Goal: Complete application form

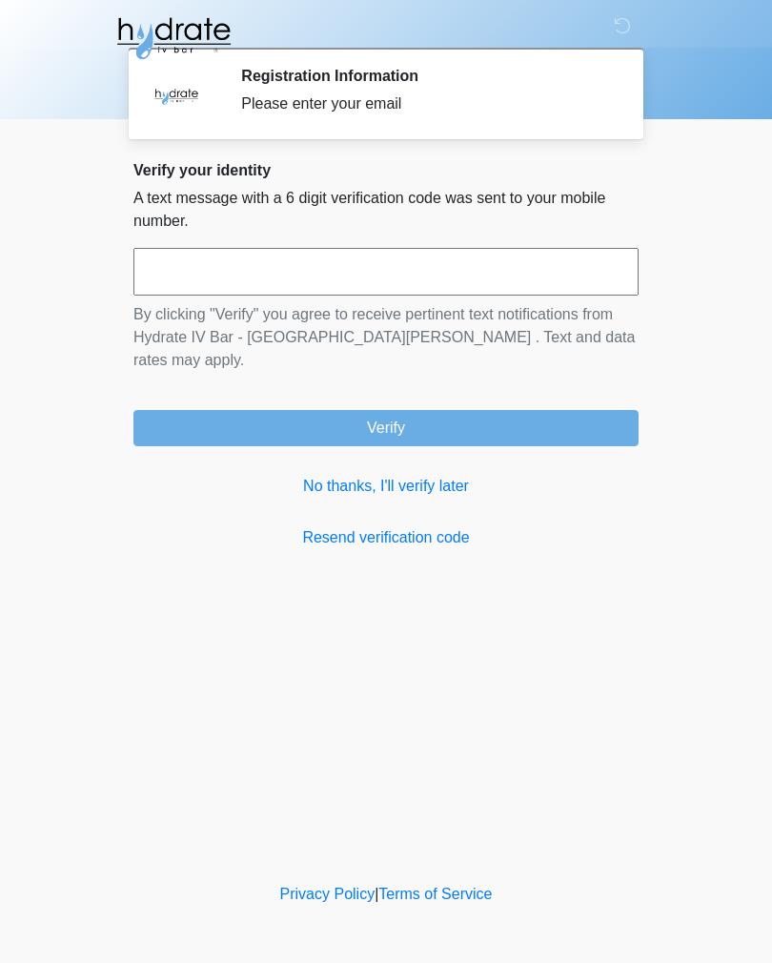
click at [241, 290] on input "text" at bounding box center [386, 272] width 505 height 48
type input "******"
click at [395, 410] on button "Verify" at bounding box center [386, 428] width 505 height 36
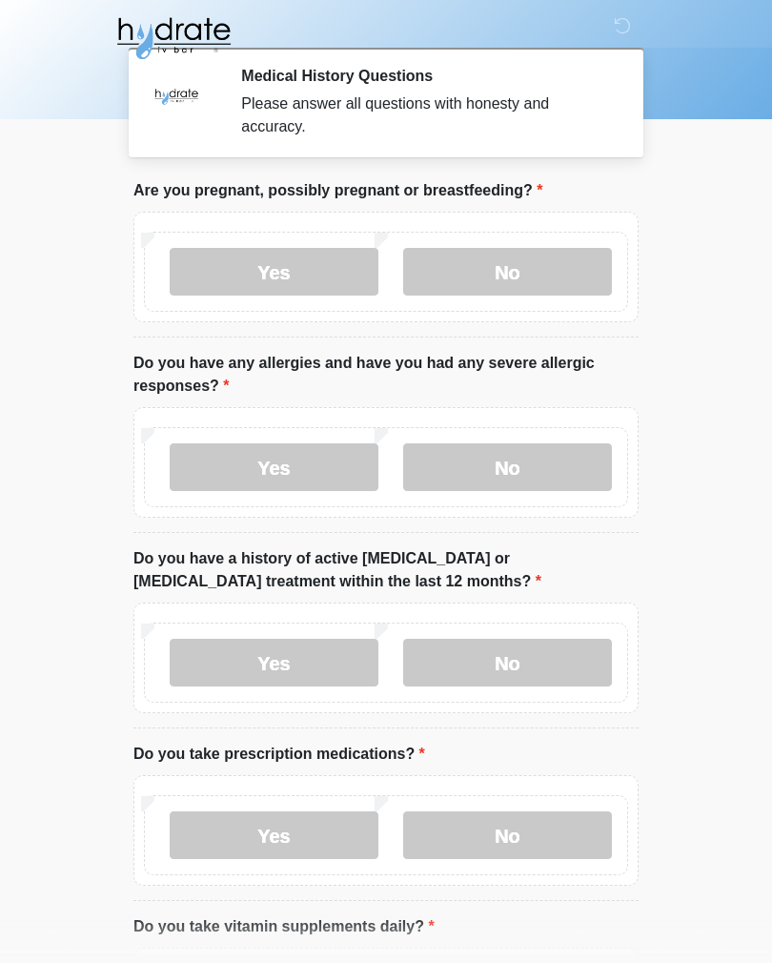
click at [523, 280] on label "No" at bounding box center [507, 272] width 209 height 48
click at [521, 466] on label "No" at bounding box center [507, 467] width 209 height 48
click at [534, 653] on label "No" at bounding box center [507, 663] width 209 height 48
click at [534, 835] on label "No" at bounding box center [507, 836] width 209 height 48
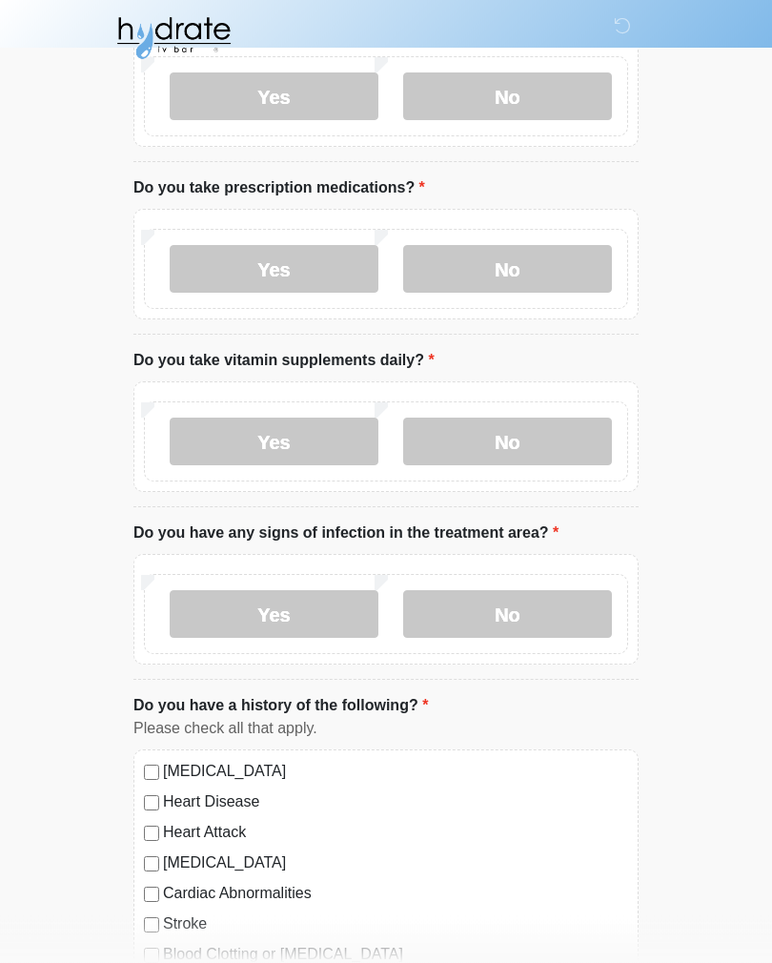
scroll to position [553, 0]
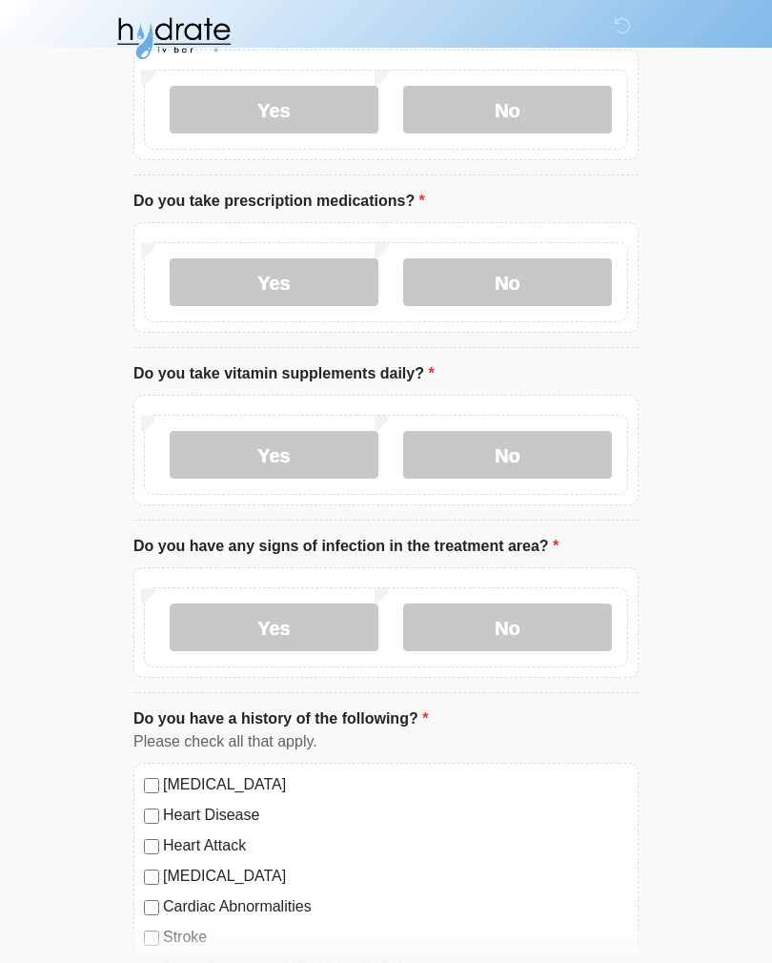
click at [538, 455] on label "No" at bounding box center [507, 455] width 209 height 48
click at [538, 639] on label "No" at bounding box center [507, 628] width 209 height 48
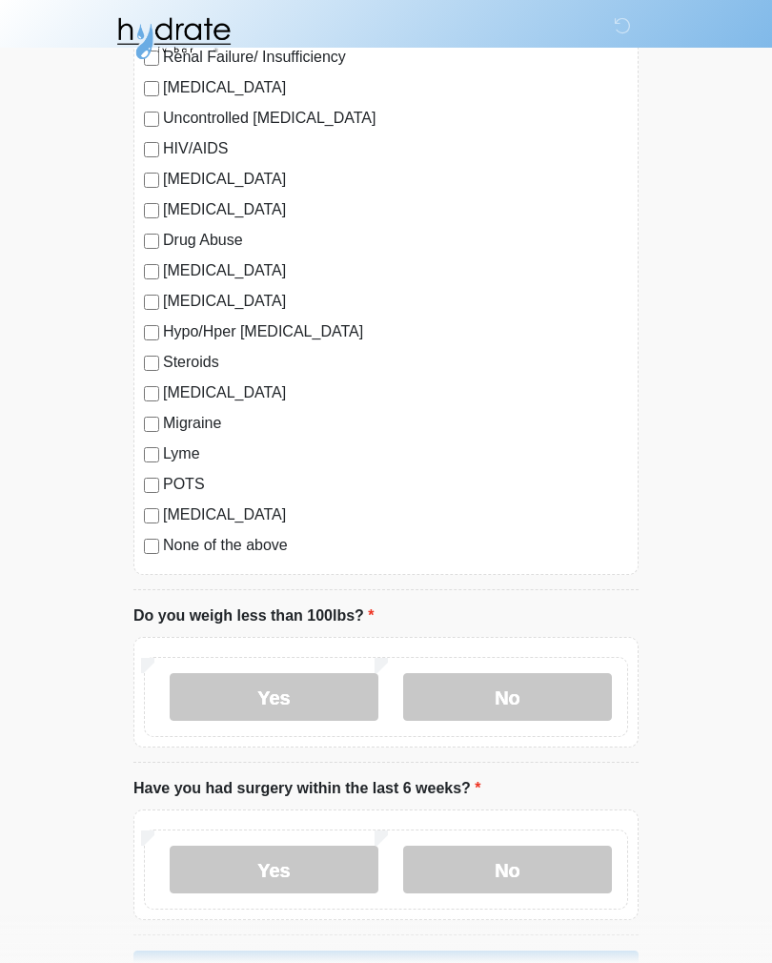
scroll to position [1862, 0]
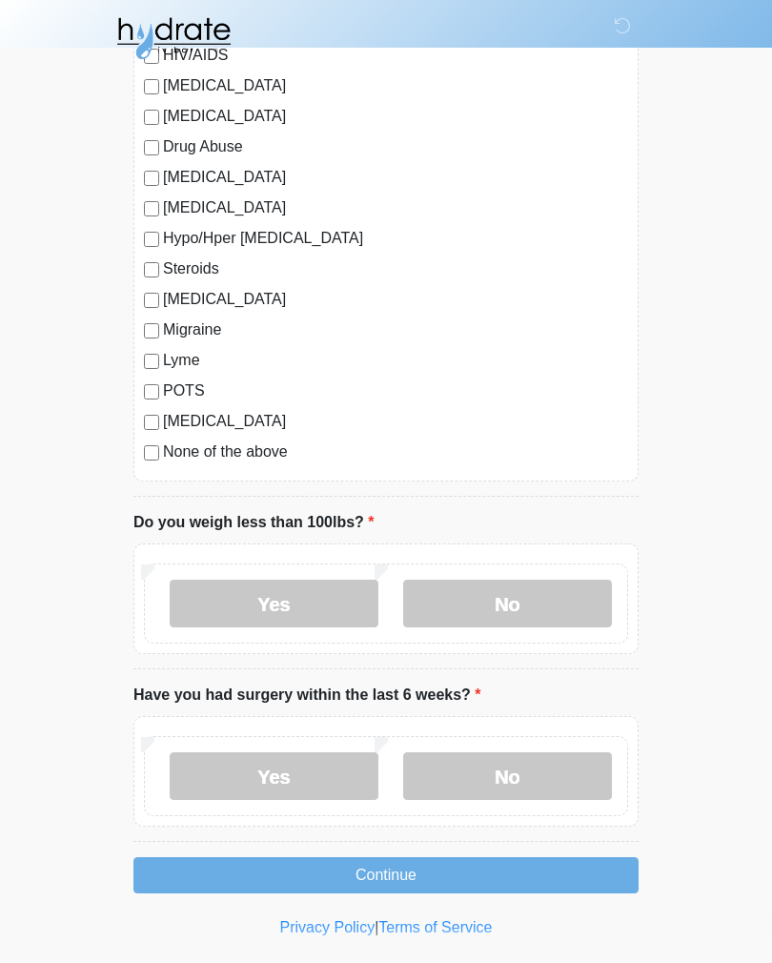
click at [536, 607] on label "No" at bounding box center [507, 604] width 209 height 48
click at [530, 760] on label "No" at bounding box center [507, 776] width 209 height 48
click at [384, 875] on button "Continue" at bounding box center [386, 875] width 505 height 36
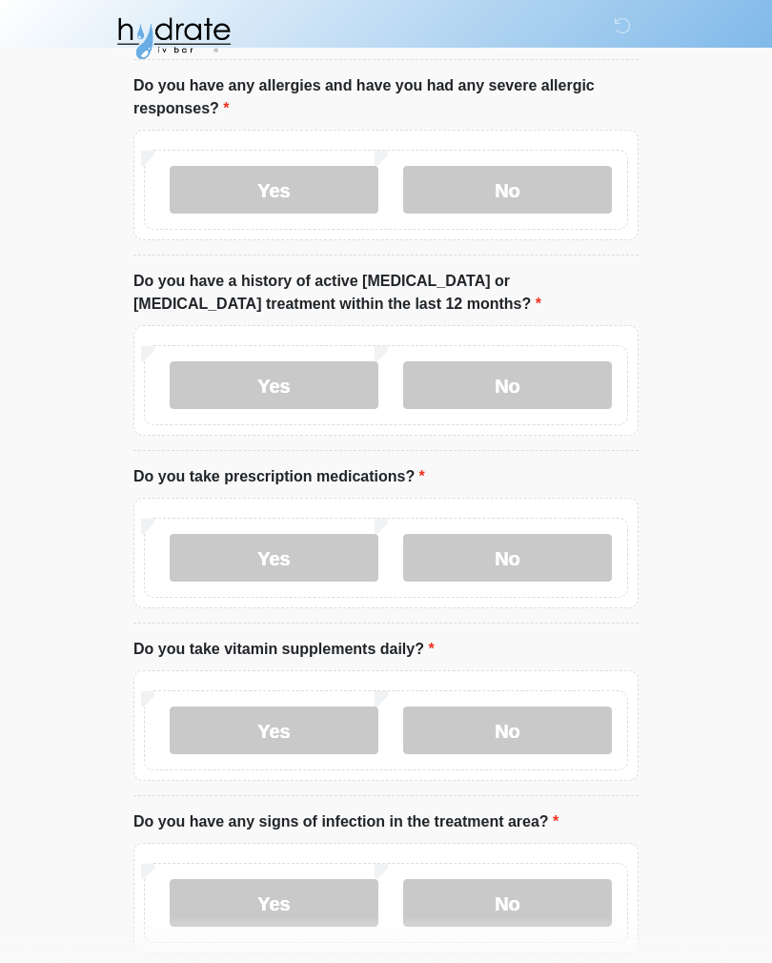
scroll to position [0, 0]
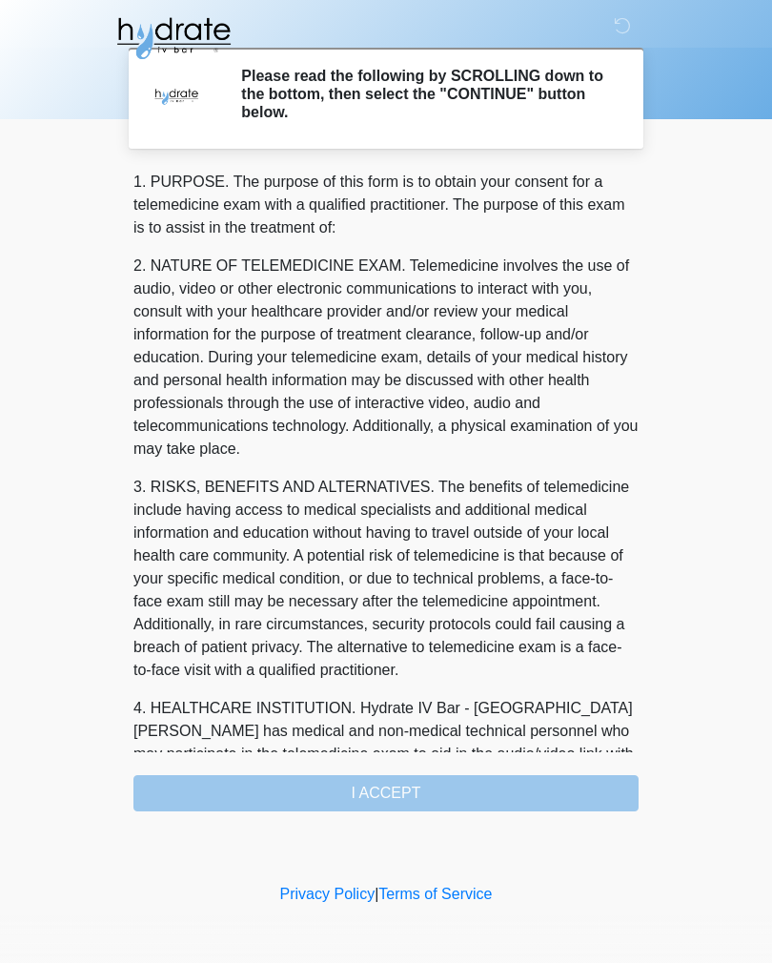
click at [405, 800] on div "1. PURPOSE. The purpose of this form is to obtain your consent for a telemedici…" at bounding box center [386, 491] width 505 height 641
click at [387, 805] on div "1. PURPOSE. The purpose of this form is to obtain your consent for a telemedici…" at bounding box center [386, 491] width 505 height 641
click at [393, 792] on div "1. PURPOSE. The purpose of this form is to obtain your consent for a telemedici…" at bounding box center [386, 491] width 505 height 641
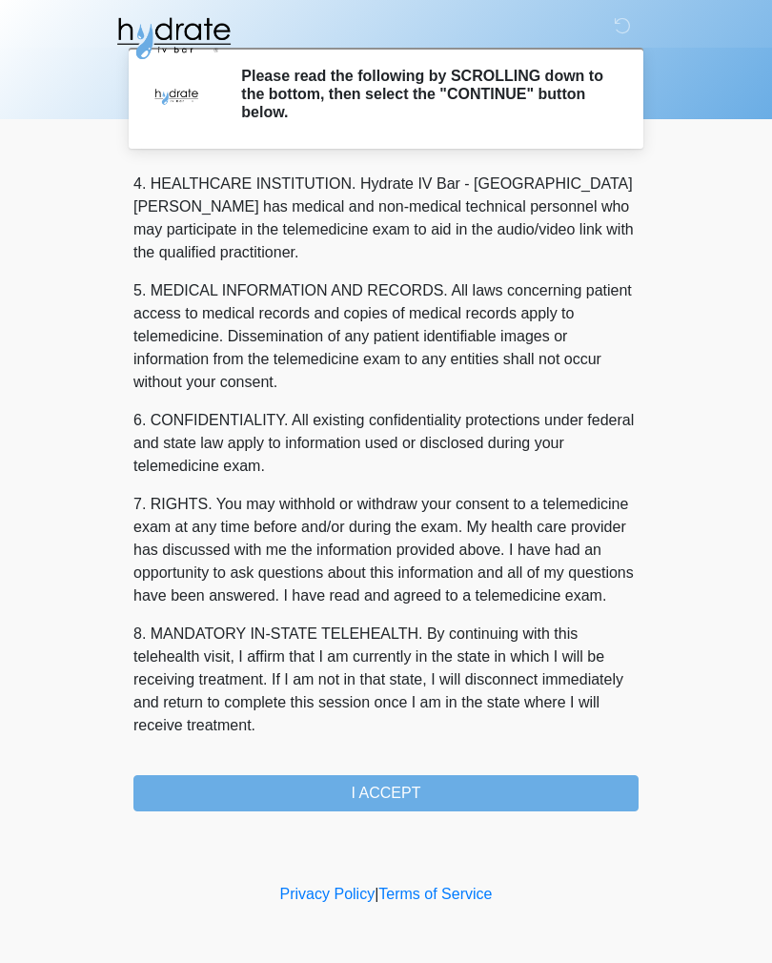
scroll to position [547, 0]
click at [396, 791] on button "I ACCEPT" at bounding box center [386, 793] width 505 height 36
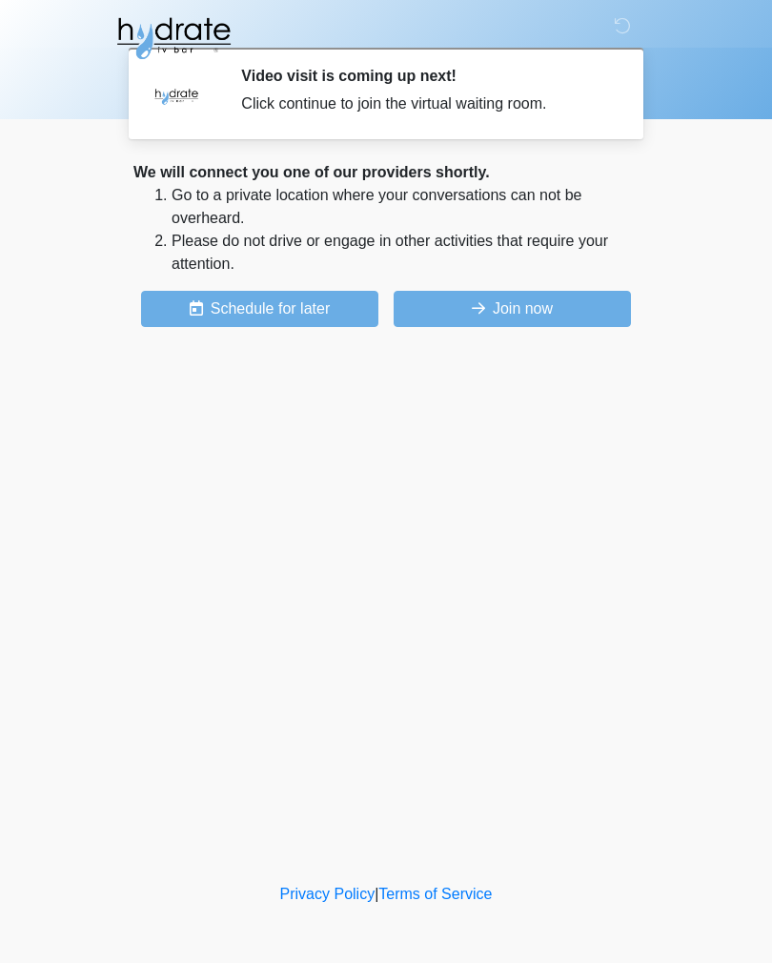
click at [520, 319] on button "Join now" at bounding box center [512, 309] width 237 height 36
